Goal: Navigation & Orientation: Find specific page/section

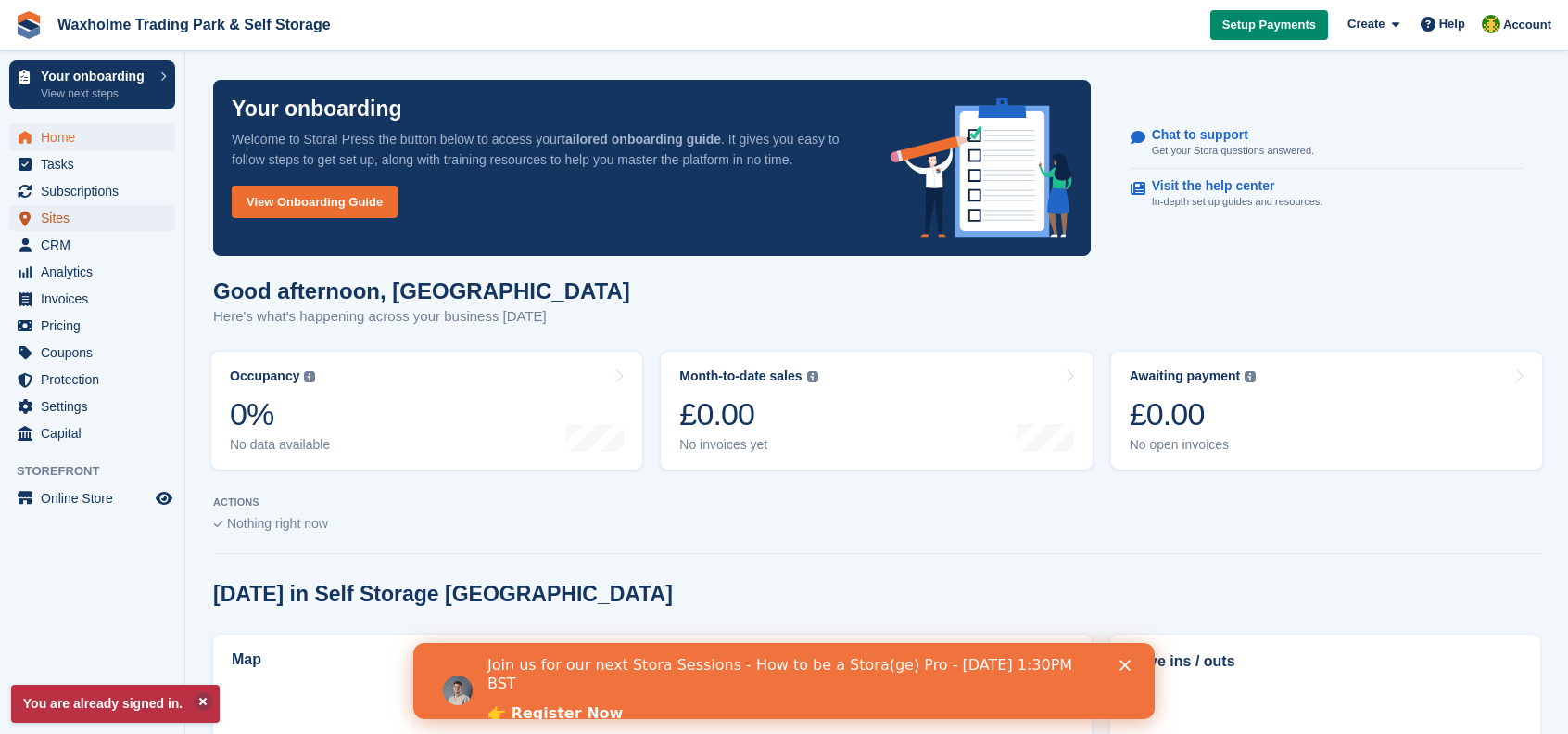
click at [60, 220] on span "Sites" at bounding box center [96, 217] width 111 height 26
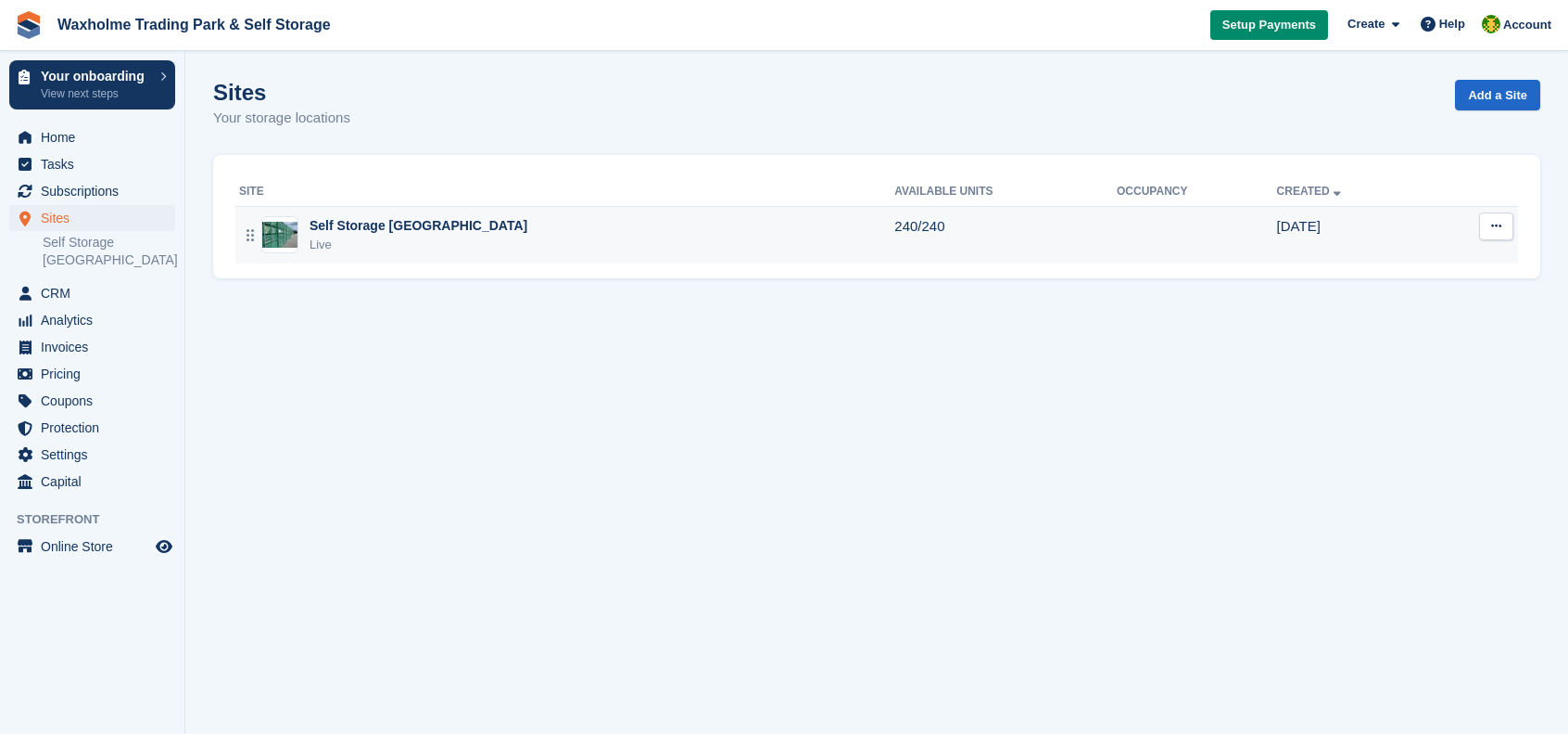
click at [746, 242] on div "Self Storage [GEOGRAPHIC_DATA] Live" at bounding box center [567, 235] width 656 height 38
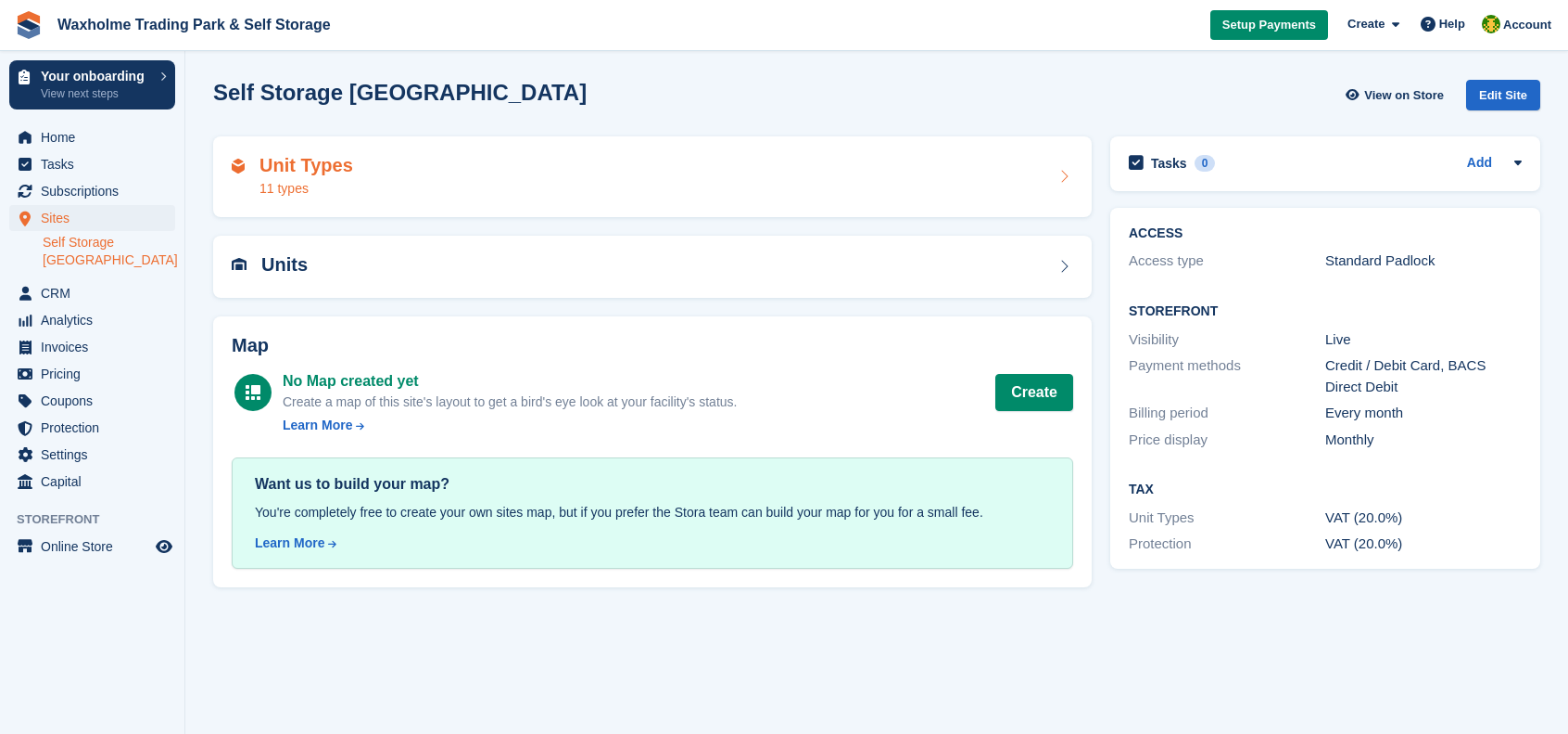
click at [1024, 181] on div "Unit Types 11 types" at bounding box center [652, 177] width 842 height 44
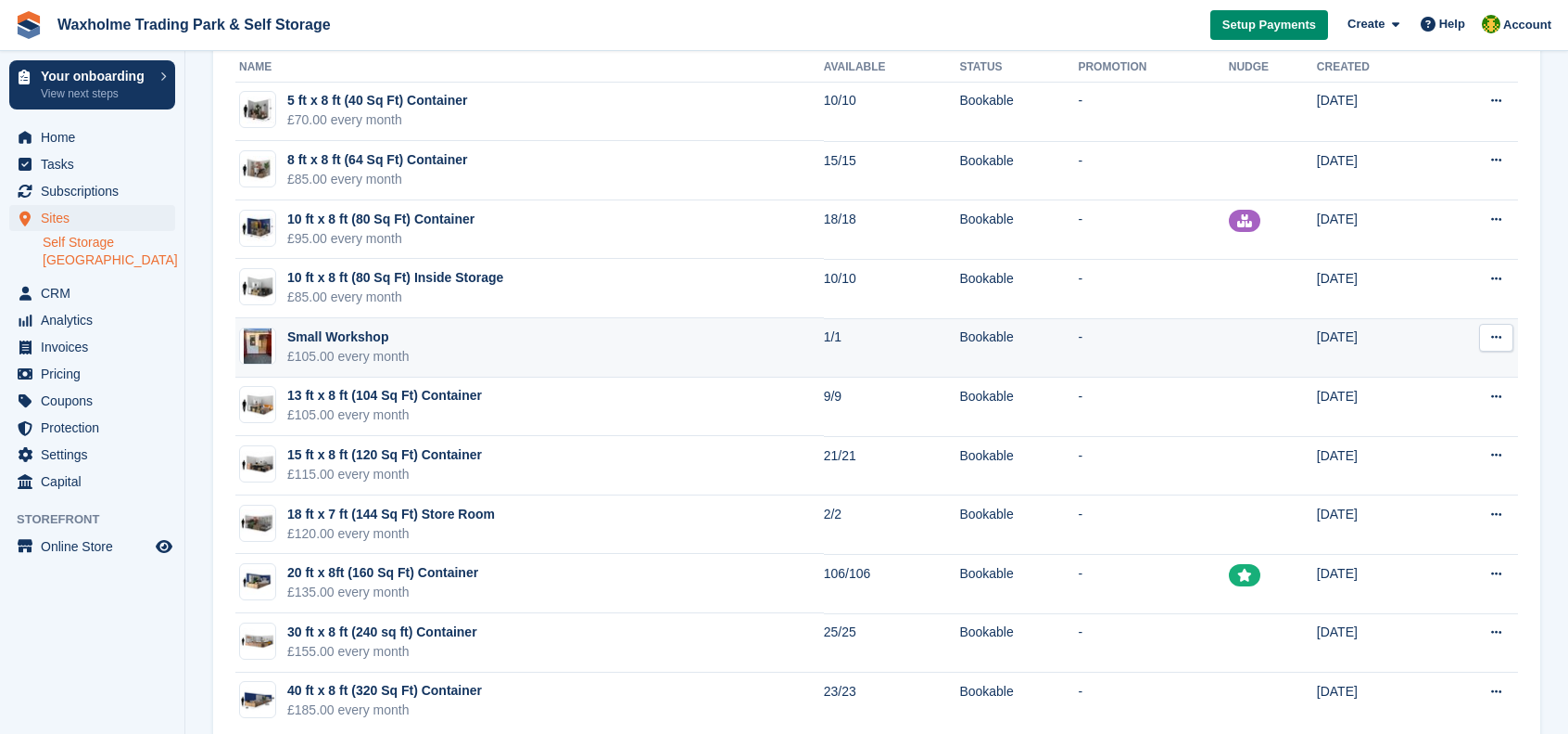
scroll to position [266, 0]
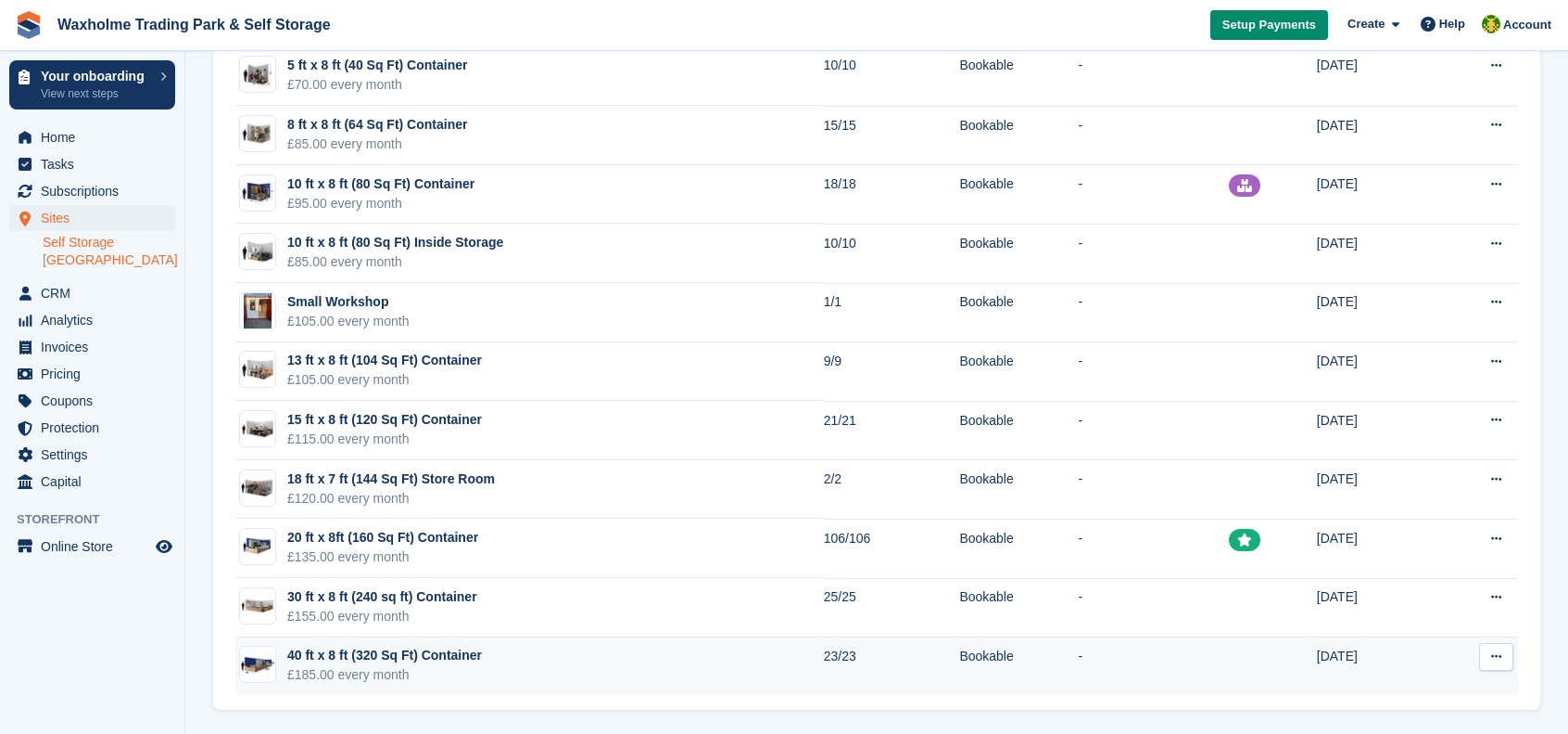
click at [516, 663] on td "40 ft x 8 ft (320 Sq Ft) Container £185.00 every month" at bounding box center [529, 666] width 589 height 59
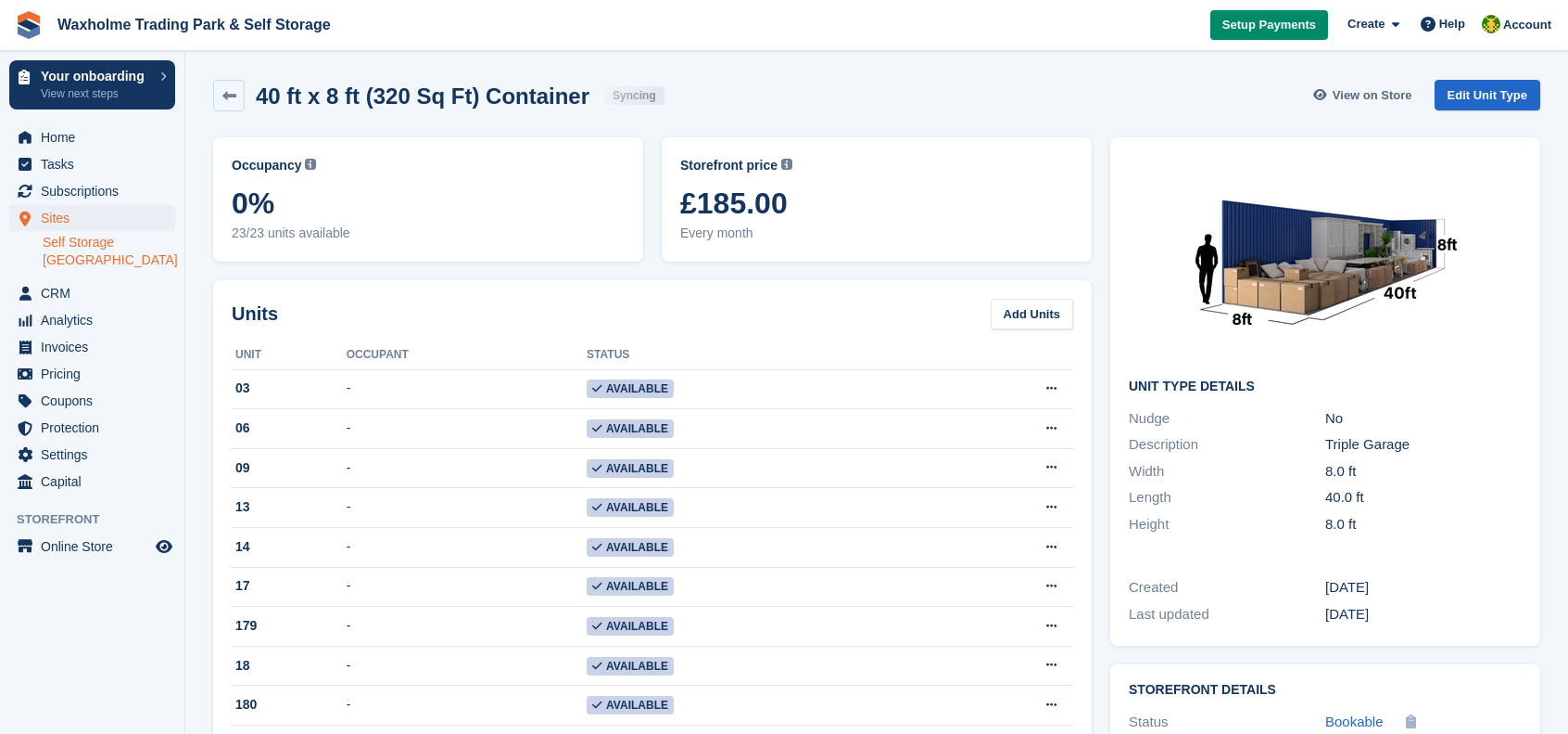
click at [1387, 92] on span "View on Store" at bounding box center [1372, 95] width 80 height 18
